Goal: Use online tool/utility: Utilize a website feature to perform a specific function

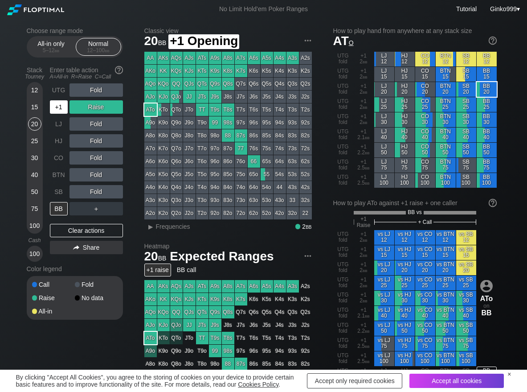
click at [66, 111] on div "+1" at bounding box center [59, 106] width 18 height 13
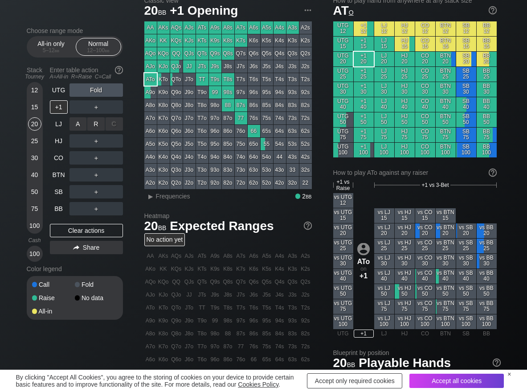
scroll to position [45, 0]
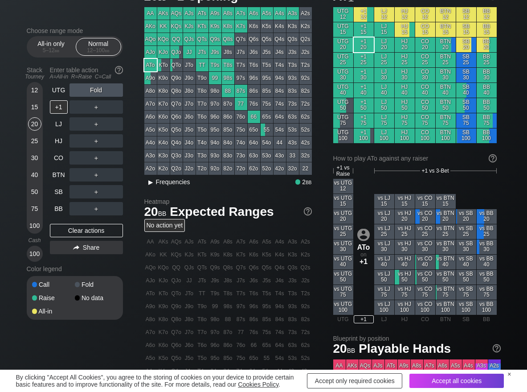
click at [187, 182] on span "Frequencies" at bounding box center [173, 181] width 34 height 7
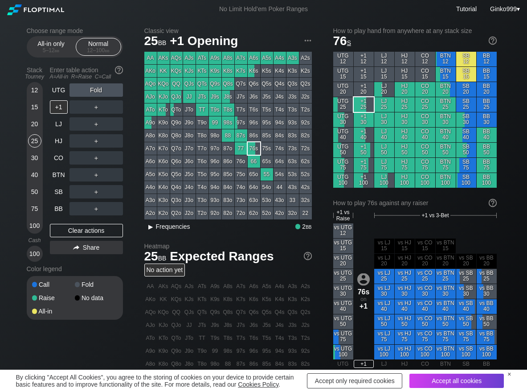
click at [168, 230] on span "Frequencies" at bounding box center [173, 226] width 34 height 7
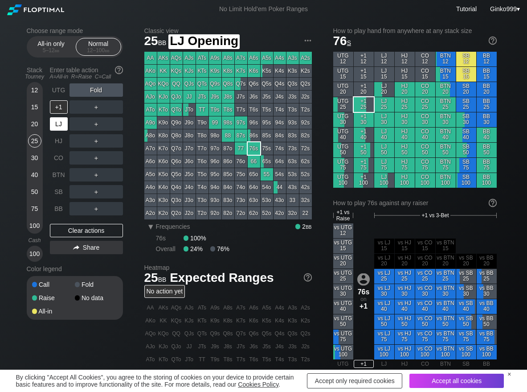
click at [66, 126] on div "LJ" at bounding box center [59, 123] width 18 height 13
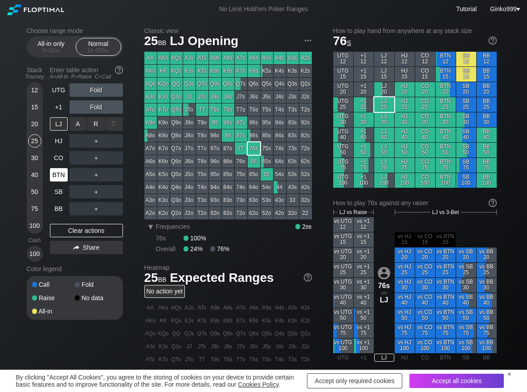
click at [92, 126] on div "R ✕" at bounding box center [95, 123] width 17 height 13
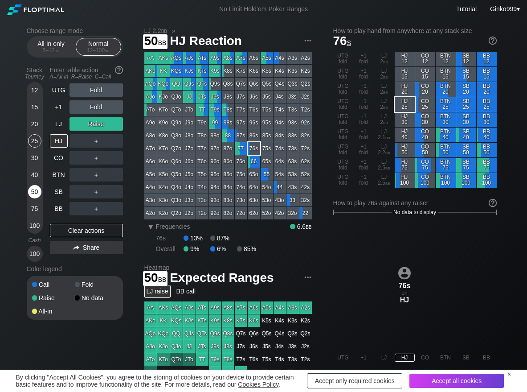
click at [39, 192] on div "50" at bounding box center [34, 191] width 13 height 13
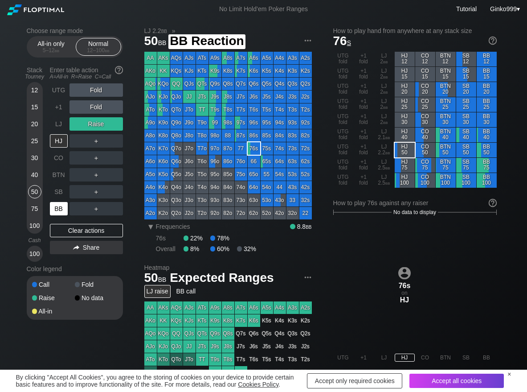
click at [63, 206] on div "BB" at bounding box center [59, 208] width 18 height 13
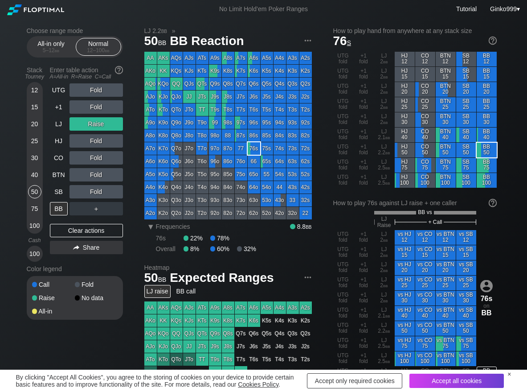
scroll to position [45, 0]
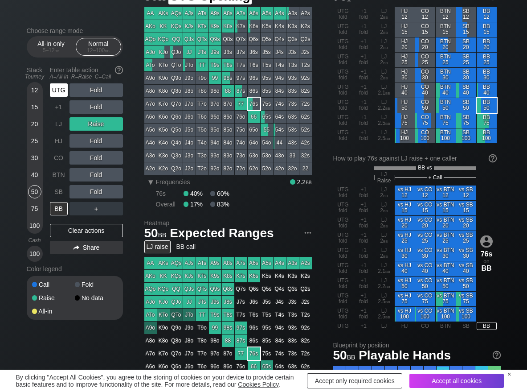
drag, startPoint x: 58, startPoint y: 86, endPoint x: 71, endPoint y: 91, distance: 14.8
click at [58, 87] on div "UTG" at bounding box center [59, 89] width 18 height 13
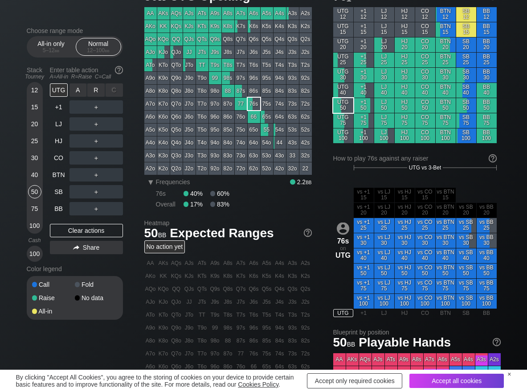
drag, startPoint x: 100, startPoint y: 93, endPoint x: 73, endPoint y: 160, distance: 72.2
click at [99, 94] on div "R ✕" at bounding box center [95, 89] width 17 height 13
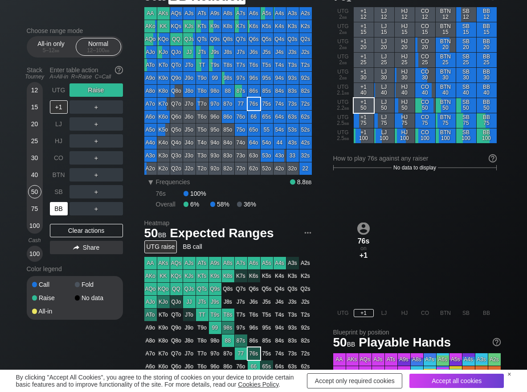
click at [58, 208] on div "BB" at bounding box center [59, 208] width 18 height 13
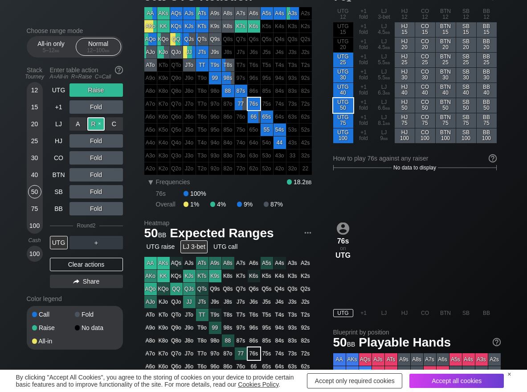
click at [94, 124] on div "R ✕" at bounding box center [95, 123] width 17 height 13
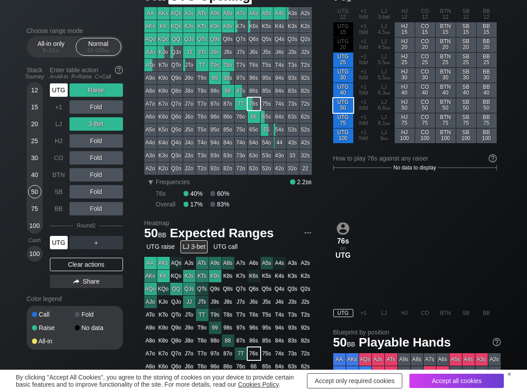
click at [56, 90] on div "UTG" at bounding box center [59, 89] width 18 height 13
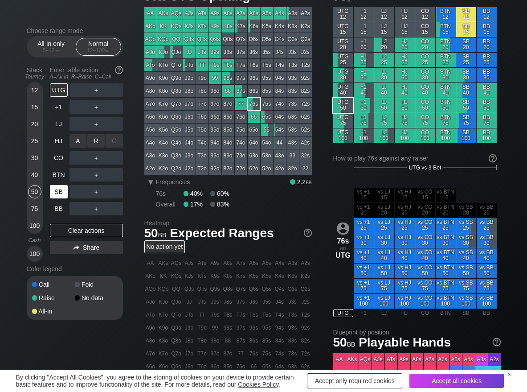
click at [96, 139] on div "R ✕" at bounding box center [95, 140] width 17 height 13
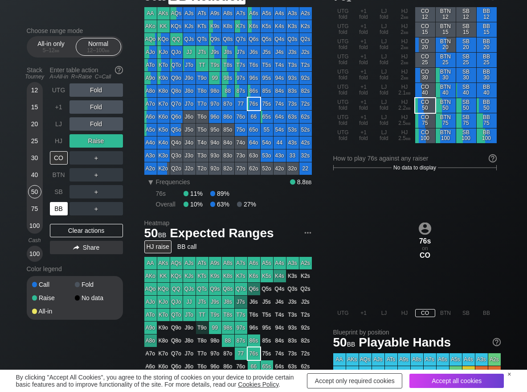
click at [59, 209] on div "BB" at bounding box center [59, 208] width 18 height 13
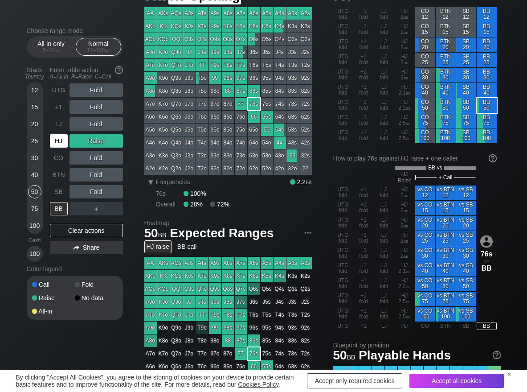
click at [58, 138] on div "HJ" at bounding box center [59, 140] width 18 height 13
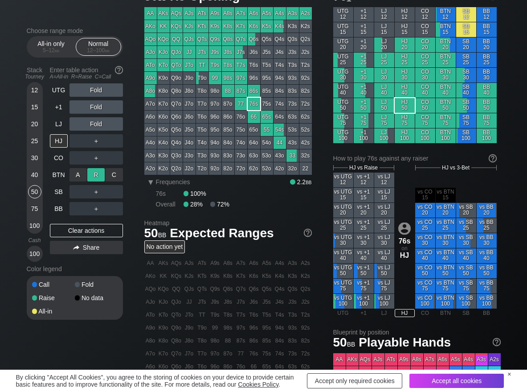
click at [93, 172] on div "R ✕" at bounding box center [95, 174] width 17 height 13
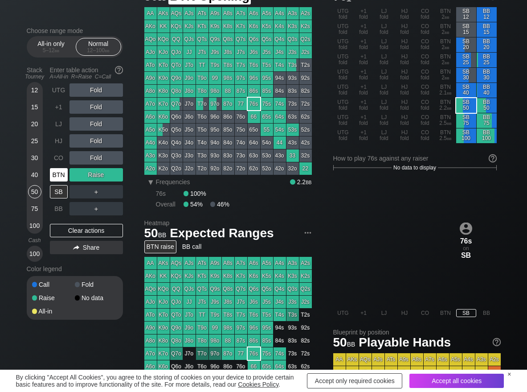
click at [58, 181] on div "BTN" at bounding box center [59, 174] width 18 height 13
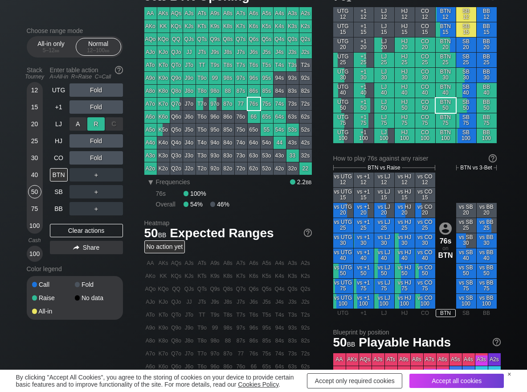
click at [100, 120] on div "R ✕" at bounding box center [95, 123] width 17 height 13
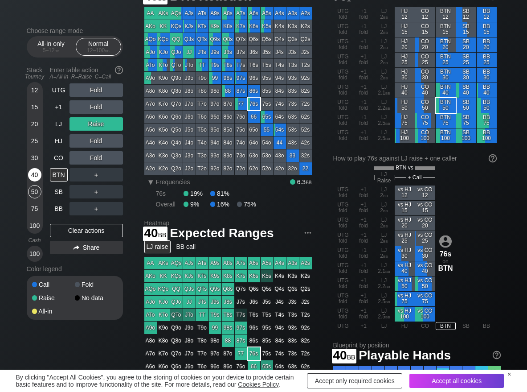
click at [32, 177] on div "40" at bounding box center [34, 174] width 13 height 13
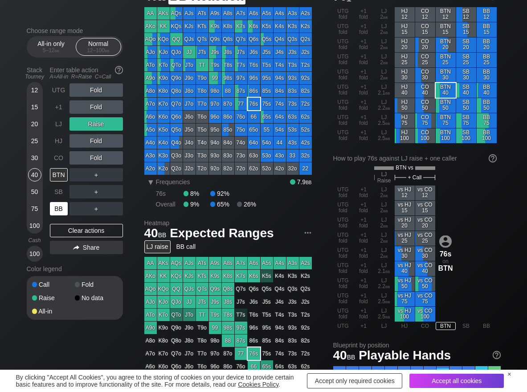
click at [51, 210] on div "BB" at bounding box center [59, 208] width 18 height 13
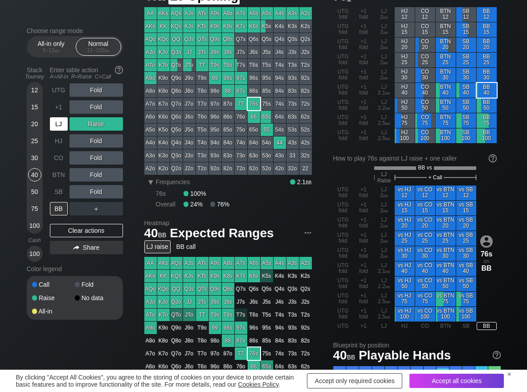
click at [63, 124] on div "LJ" at bounding box center [59, 123] width 18 height 13
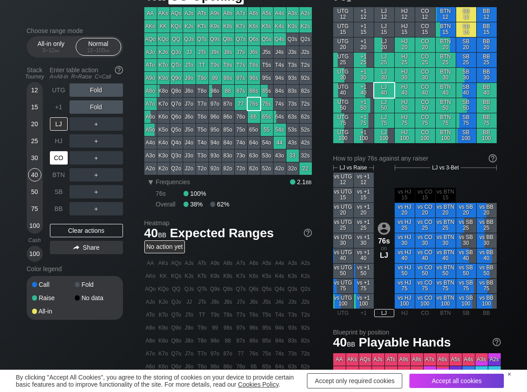
click at [58, 162] on div "CO" at bounding box center [59, 157] width 18 height 13
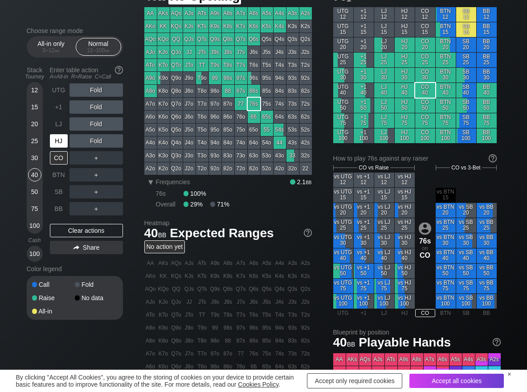
click at [56, 143] on div "HJ" at bounding box center [59, 140] width 18 height 13
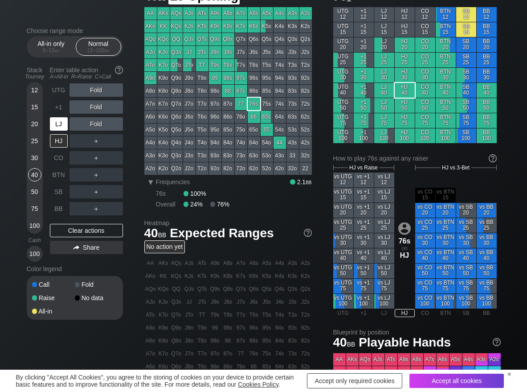
click at [55, 126] on div "LJ" at bounding box center [59, 123] width 18 height 13
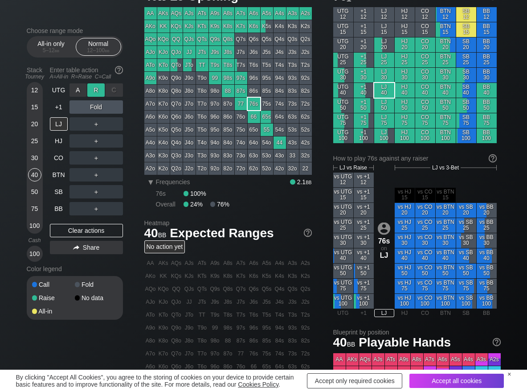
click at [97, 89] on div "R ✕" at bounding box center [95, 89] width 17 height 13
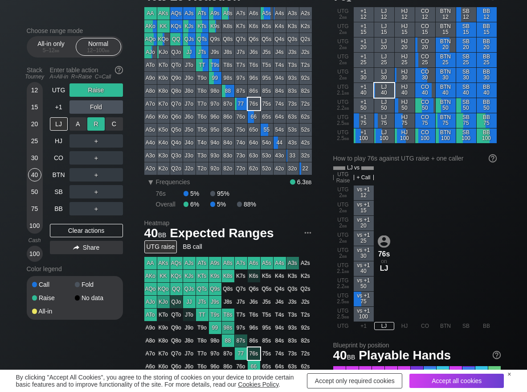
click at [101, 123] on div "R ✕" at bounding box center [95, 123] width 17 height 13
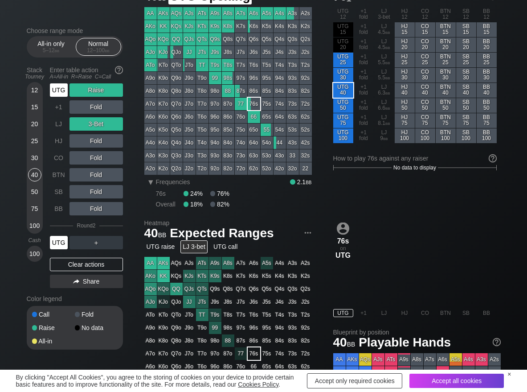
click at [61, 94] on div "UTG" at bounding box center [59, 89] width 18 height 13
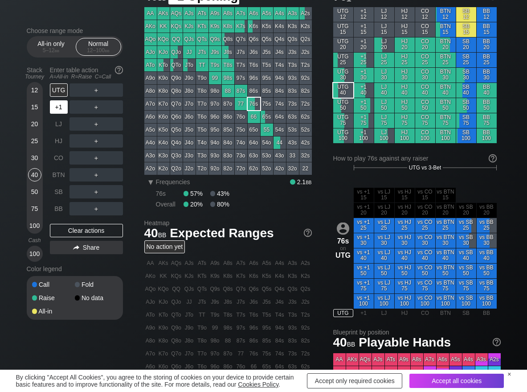
click at [59, 104] on div "+1" at bounding box center [59, 106] width 18 height 13
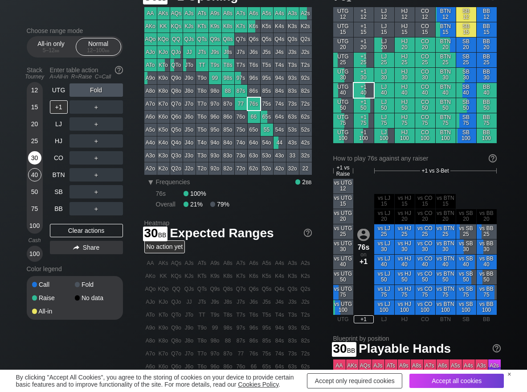
click at [32, 156] on div "30" at bounding box center [34, 157] width 13 height 13
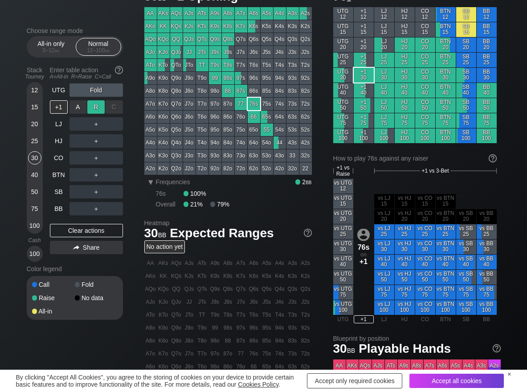
click at [90, 108] on div "R ✕" at bounding box center [95, 106] width 17 height 13
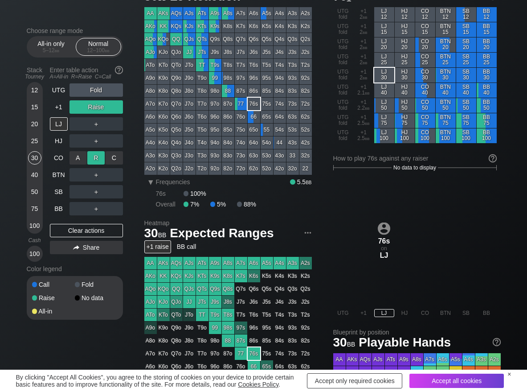
click at [92, 155] on div "R ✕" at bounding box center [95, 157] width 17 height 13
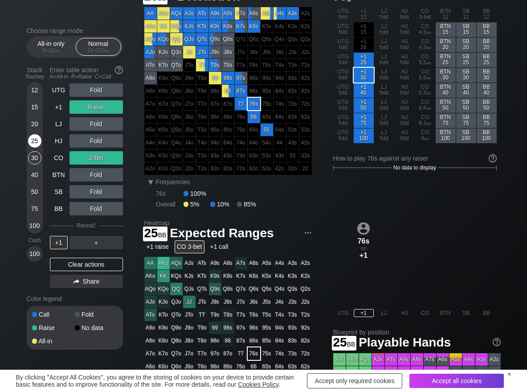
click at [33, 143] on div "25" at bounding box center [34, 140] width 13 height 13
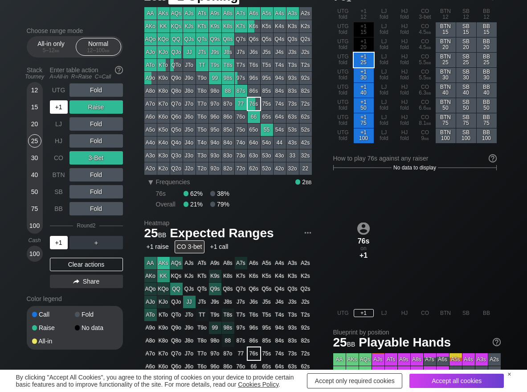
click at [57, 105] on div "+1" at bounding box center [59, 106] width 18 height 13
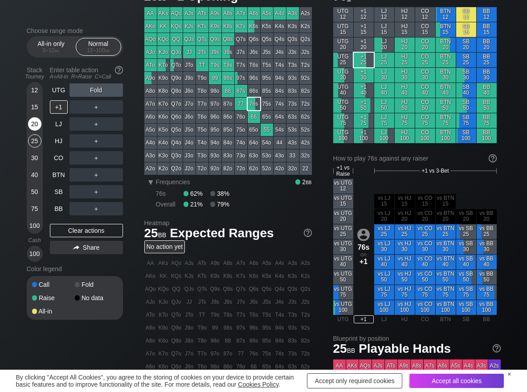
drag, startPoint x: 42, startPoint y: 107, endPoint x: 38, endPoint y: 118, distance: 11.0
click at [41, 107] on div "12 15 20 25 30 40 50 75 100" at bounding box center [35, 158] width 16 height 152
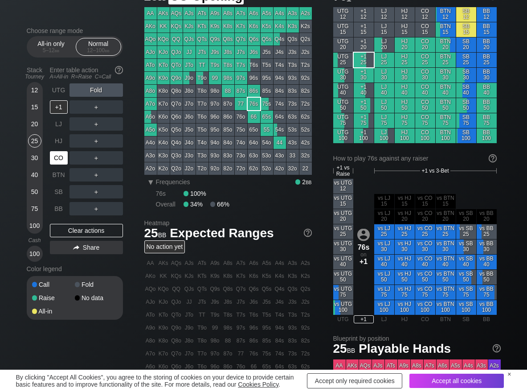
click at [56, 160] on div "CO" at bounding box center [59, 157] width 18 height 13
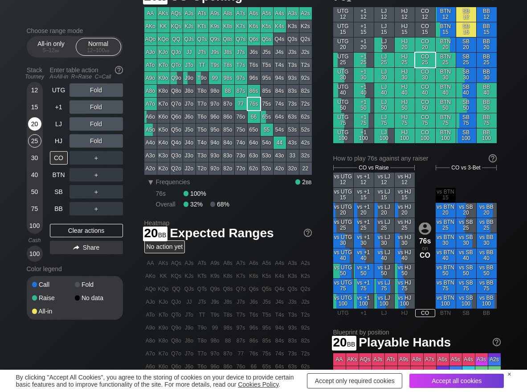
click at [33, 123] on div "20" at bounding box center [34, 123] width 13 height 13
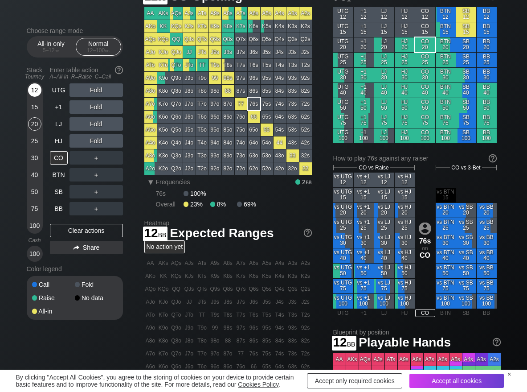
drag, startPoint x: 35, startPoint y: 86, endPoint x: 40, endPoint y: 89, distance: 5.8
click at [38, 87] on div "12" at bounding box center [34, 89] width 13 height 13
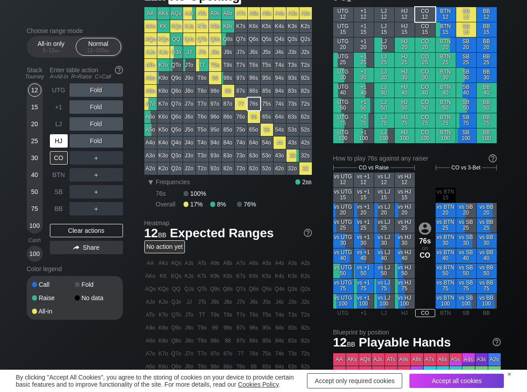
click at [58, 140] on div "HJ" at bounding box center [59, 140] width 18 height 13
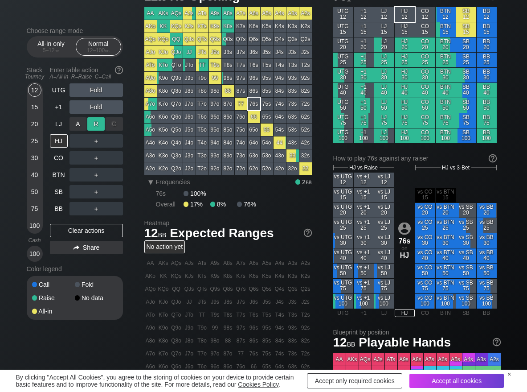
click at [94, 125] on div "R ✕" at bounding box center [95, 123] width 17 height 13
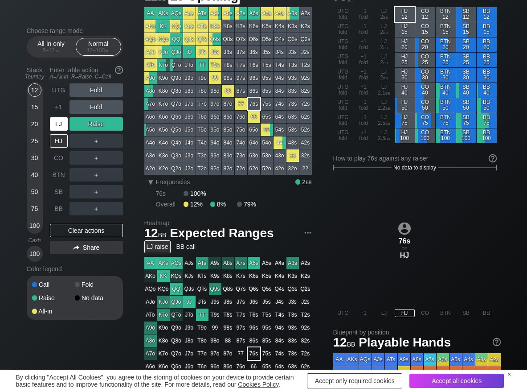
click at [56, 121] on div "LJ" at bounding box center [59, 123] width 18 height 13
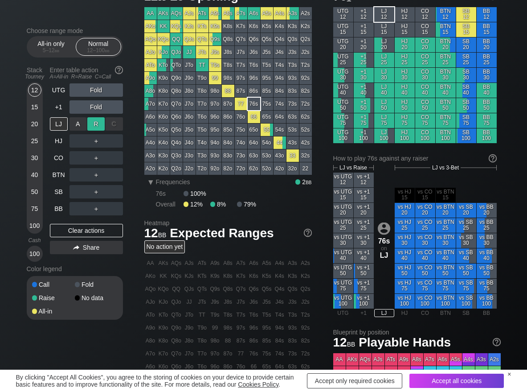
click at [94, 119] on div "R ✕" at bounding box center [95, 123] width 17 height 13
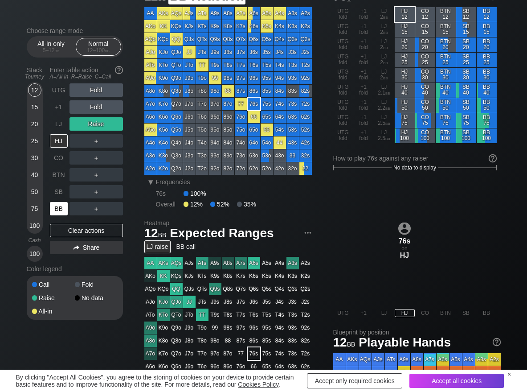
click at [66, 205] on div "BB" at bounding box center [59, 208] width 18 height 13
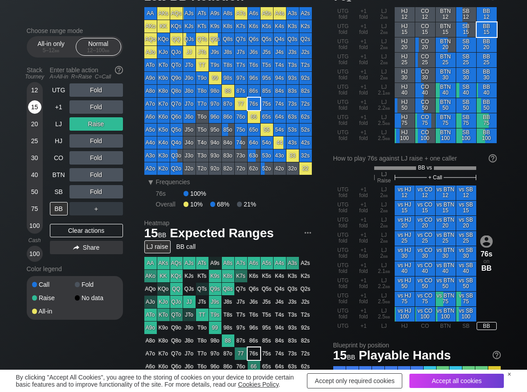
click at [36, 108] on div "15" at bounding box center [34, 106] width 13 height 13
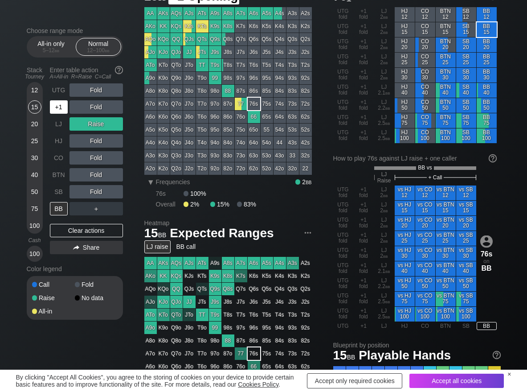
click at [58, 105] on div "+1" at bounding box center [59, 106] width 18 height 13
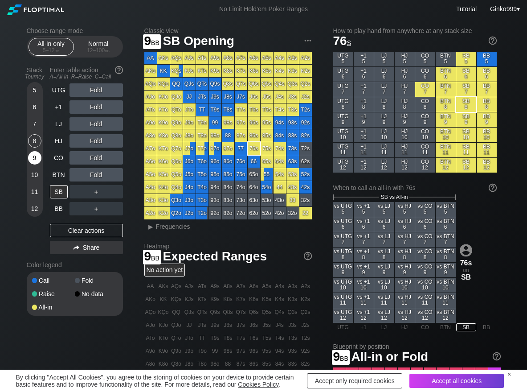
click at [34, 153] on div "9" at bounding box center [34, 157] width 13 height 13
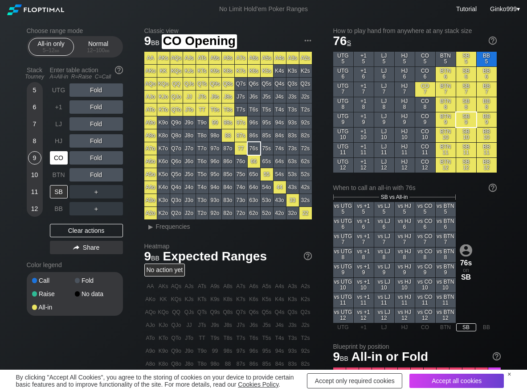
click at [53, 156] on div "CO" at bounding box center [59, 157] width 18 height 13
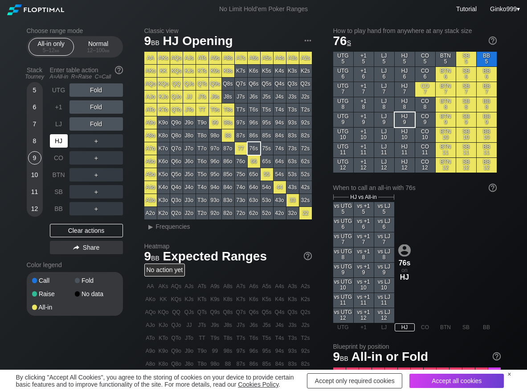
click at [52, 140] on div "HJ" at bounding box center [59, 140] width 18 height 13
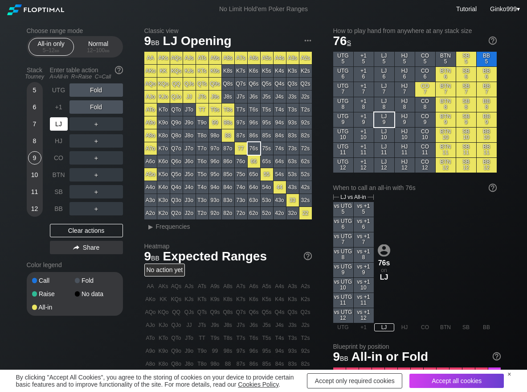
click at [59, 123] on div "LJ" at bounding box center [59, 123] width 18 height 13
